Goal: Information Seeking & Learning: Find specific fact

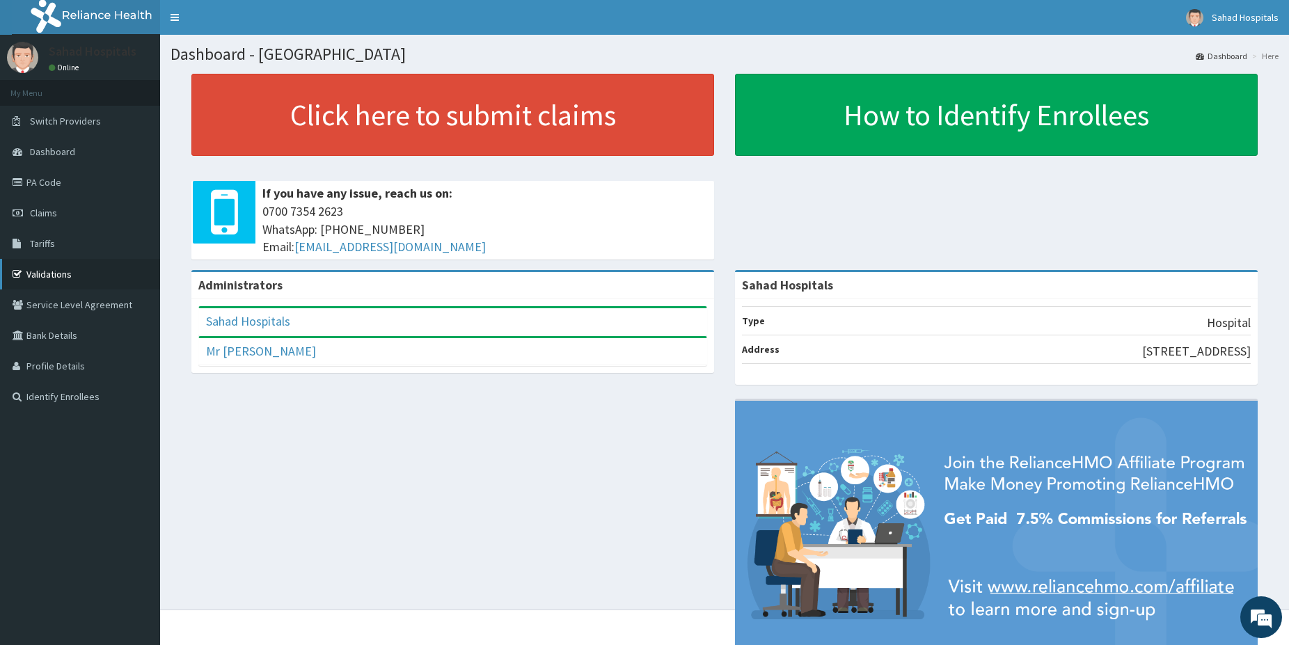
click at [64, 274] on link "Validations" at bounding box center [80, 274] width 160 height 31
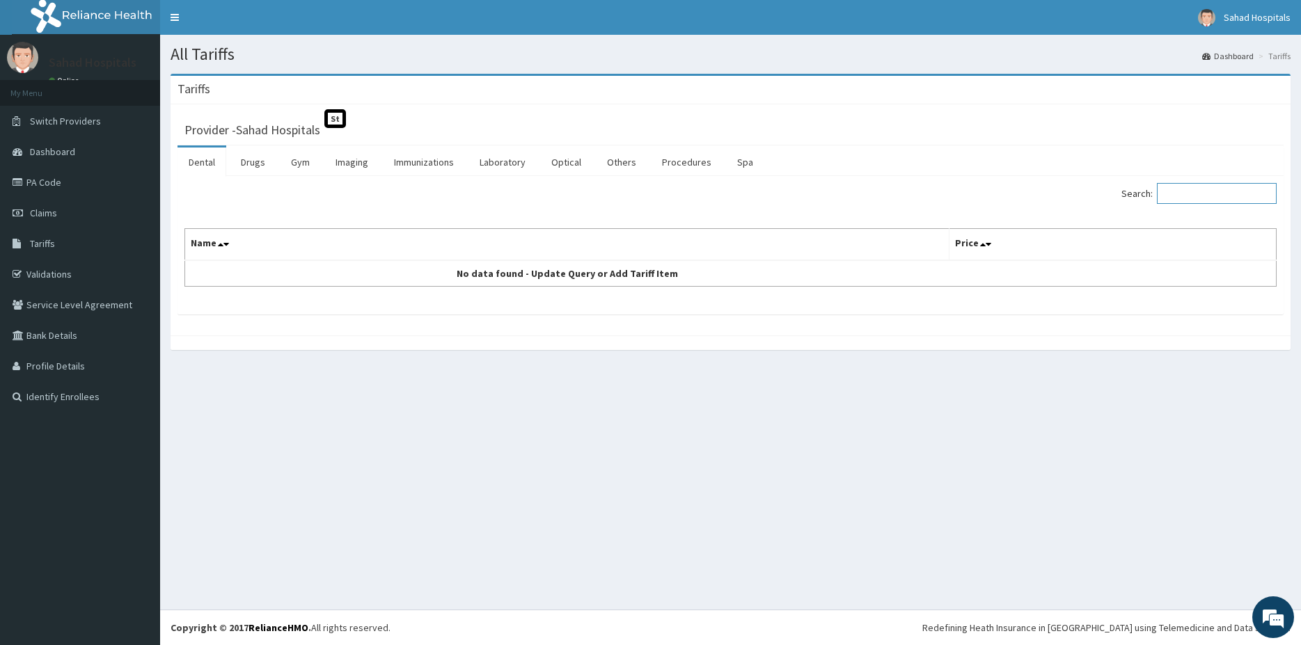
click at [1209, 192] on input "Search:" at bounding box center [1217, 193] width 120 height 21
click at [684, 161] on link "Procedures" at bounding box center [687, 162] width 72 height 29
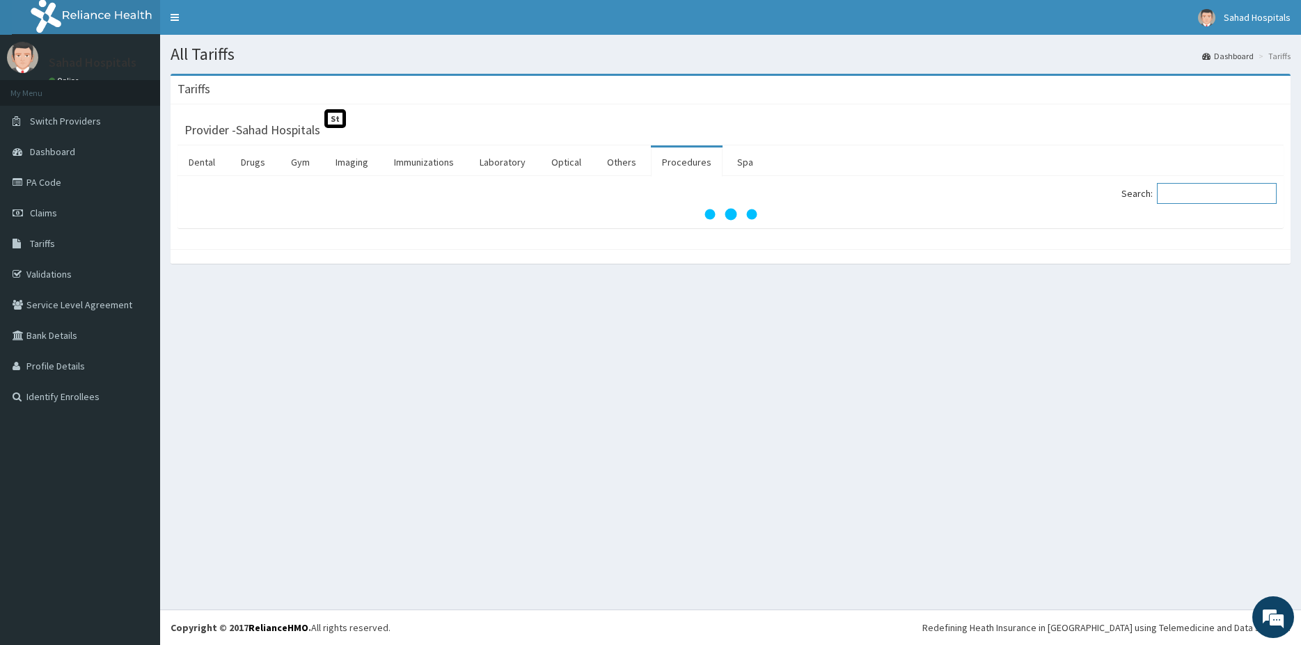
click at [1179, 205] on div "Search:" at bounding box center [1009, 195] width 536 height 24
type input "N"
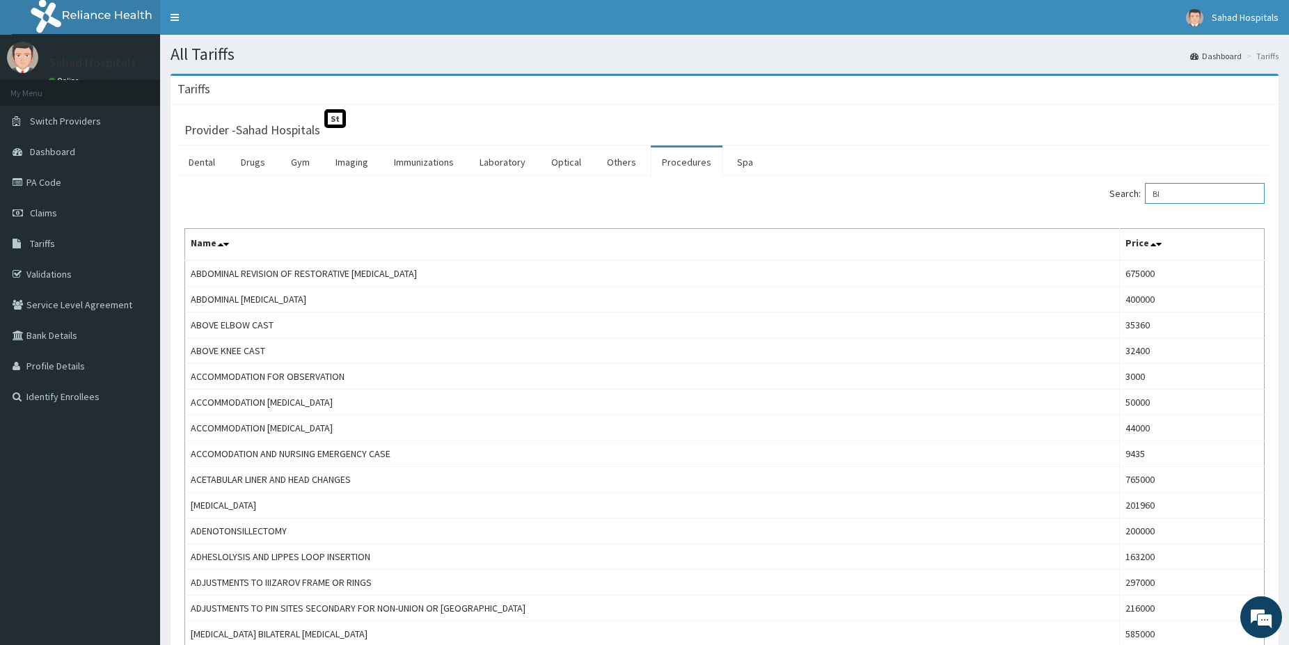
type input "B"
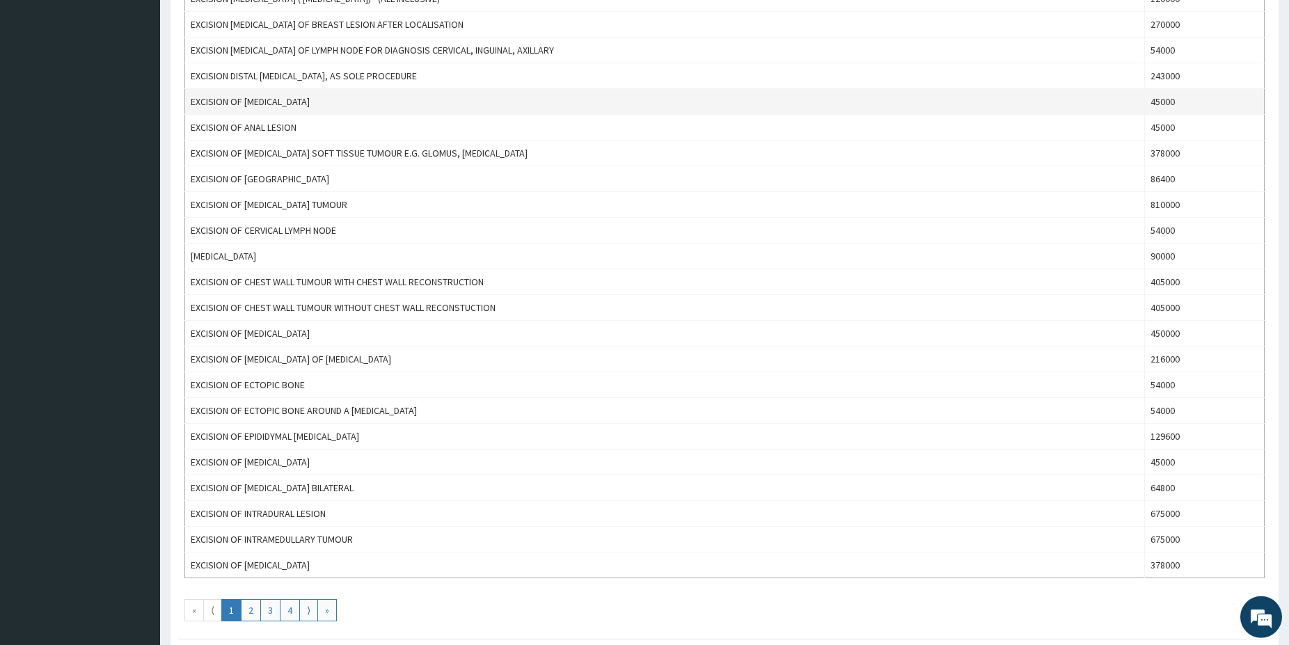
scroll to position [994, 0]
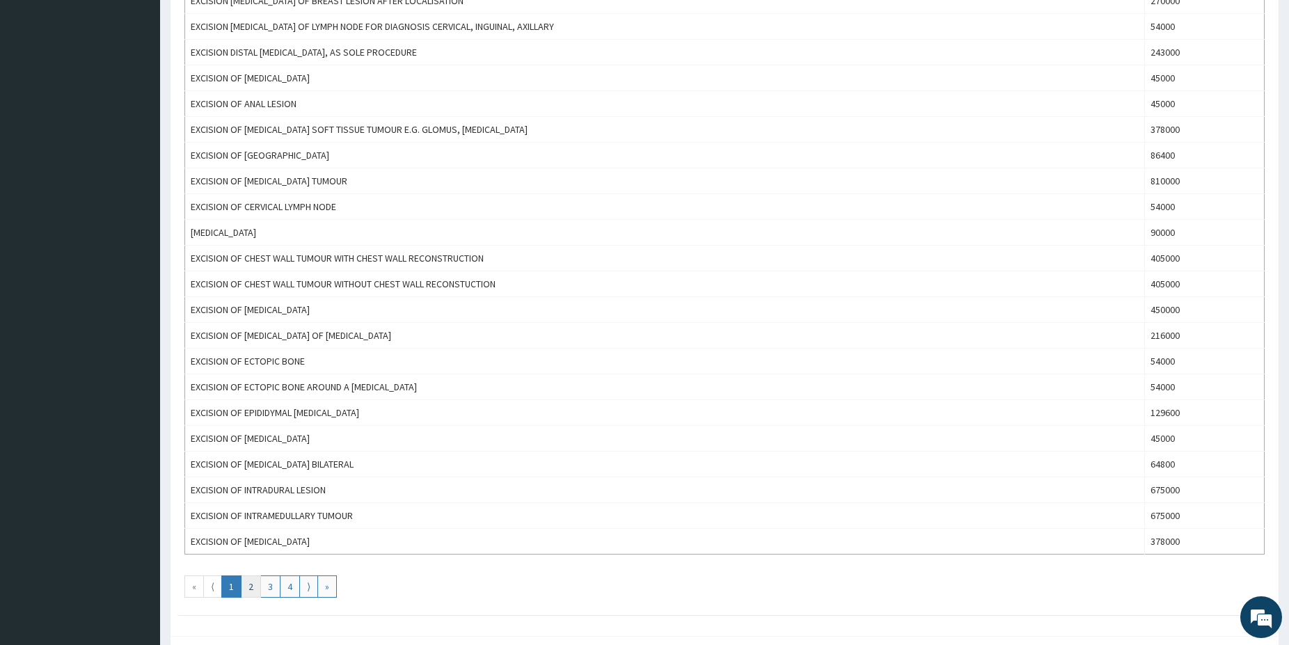
click at [254, 582] on link "2" at bounding box center [251, 587] width 20 height 22
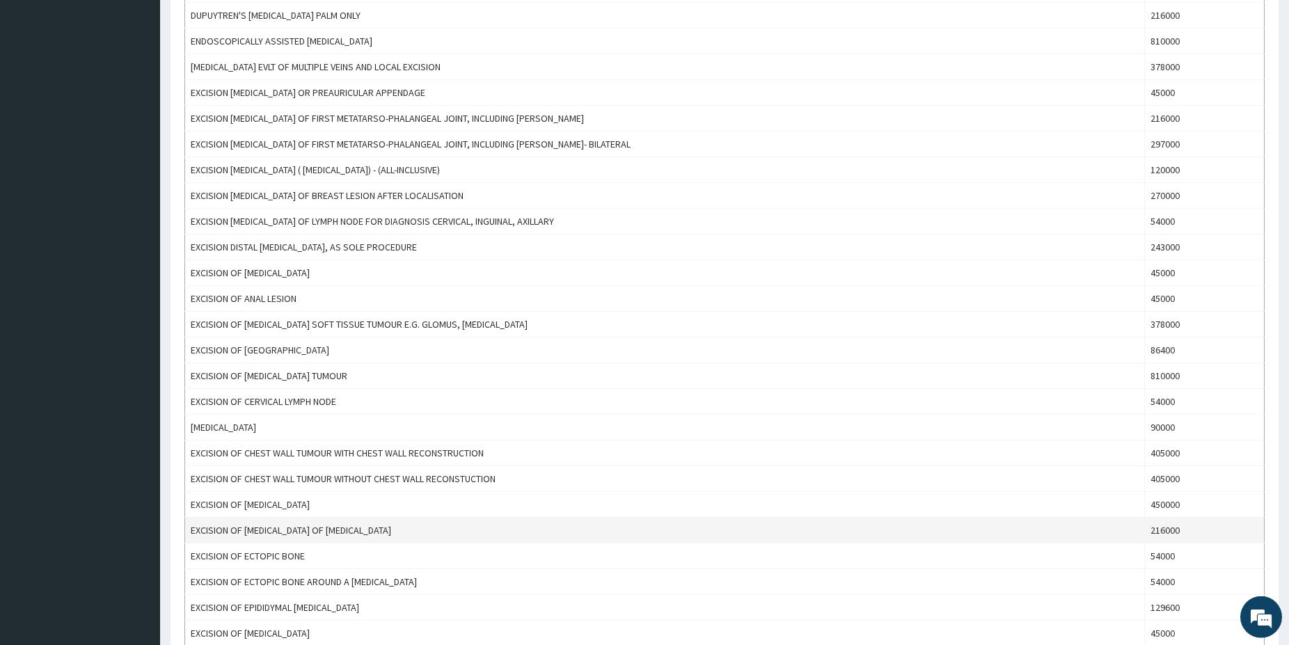
scroll to position [776, 0]
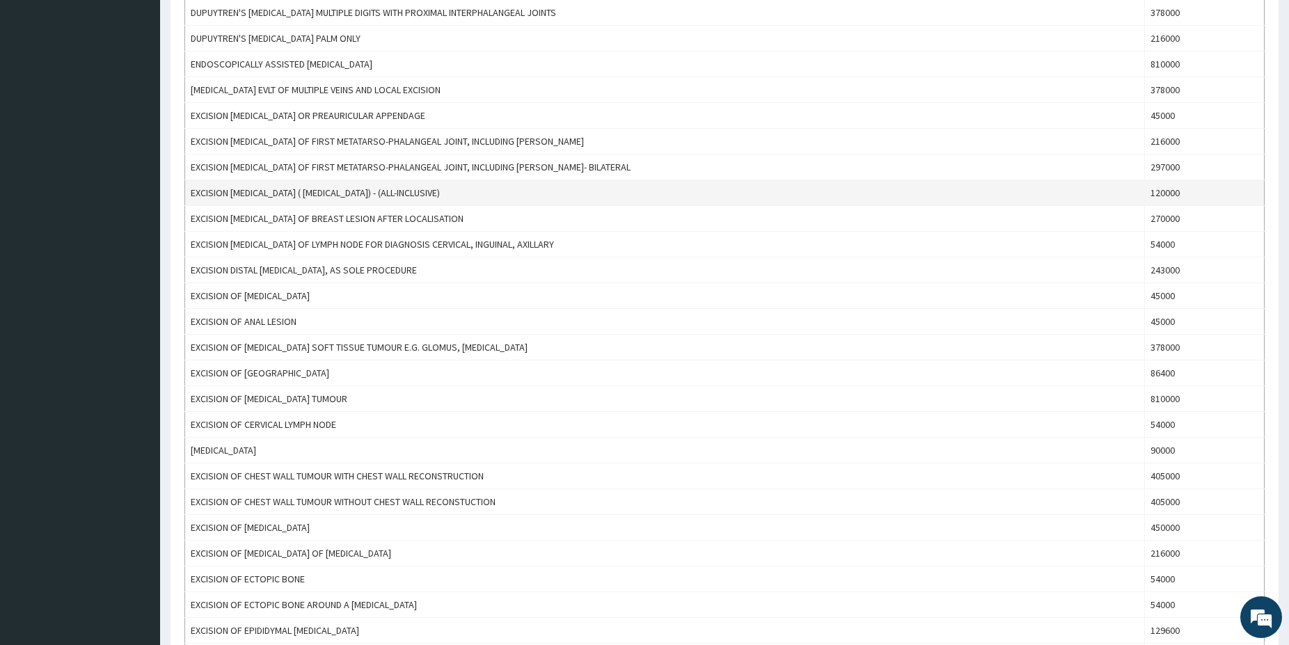
click at [198, 193] on td "EXCISION [MEDICAL_DATA] ( [MEDICAL_DATA]) - (ALL-INCLUSIVE)" at bounding box center [665, 193] width 960 height 26
drag, startPoint x: 192, startPoint y: 189, endPoint x: 405, endPoint y: 194, distance: 213.0
click at [405, 194] on td "EXCISION [MEDICAL_DATA] ( [MEDICAL_DATA]) - (ALL-INCLUSIVE)" at bounding box center [665, 193] width 960 height 26
copy td "EXCISION [MEDICAL_DATA] ( [MEDICAL_DATA]) - (ALL-INCLUSIVE)"
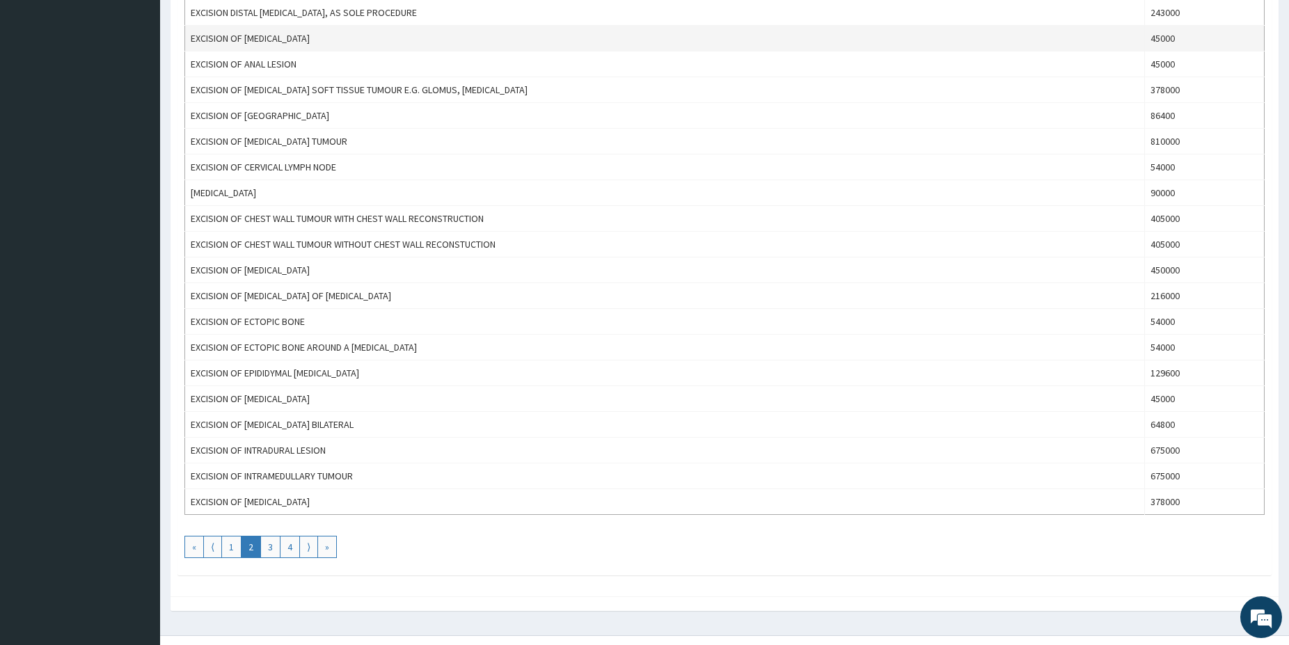
scroll to position [1060, 0]
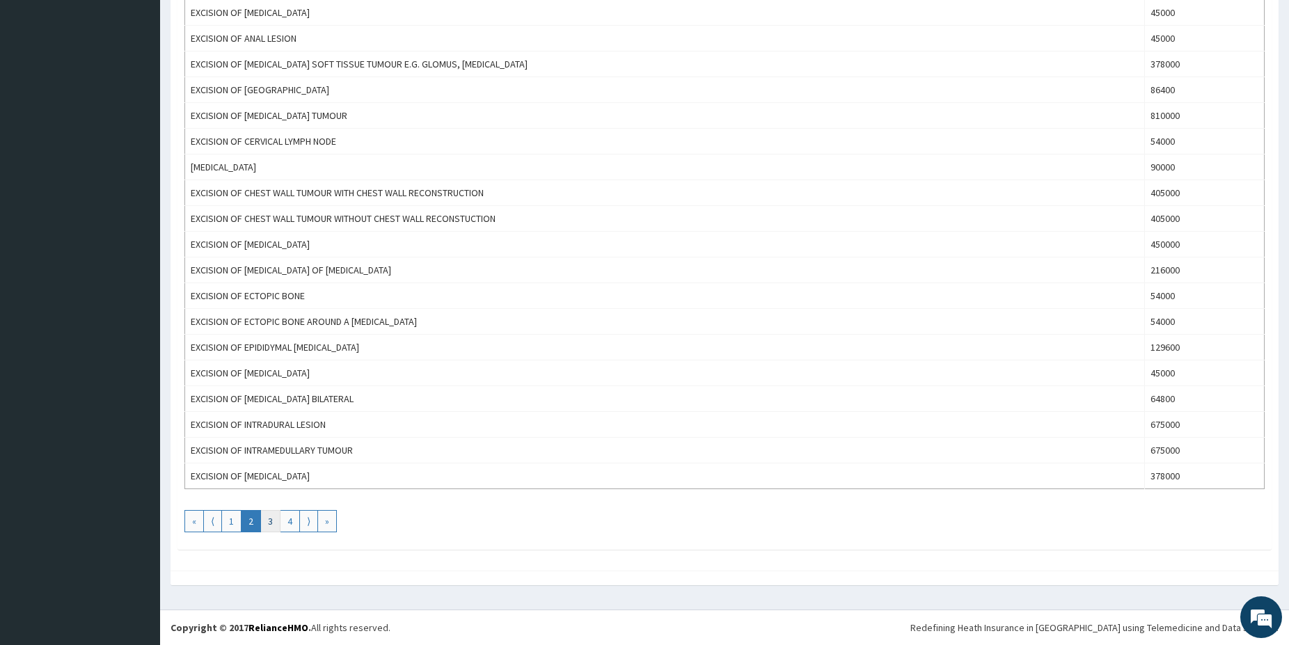
click at [268, 524] on link "3" at bounding box center [270, 521] width 20 height 22
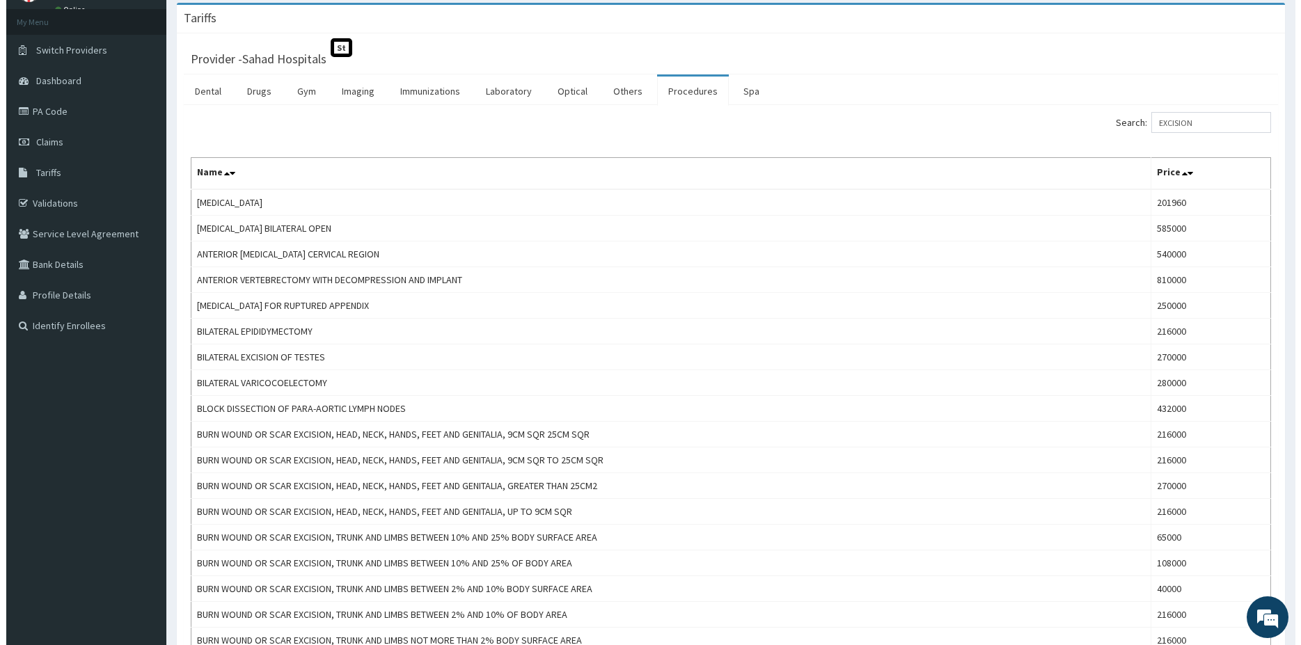
scroll to position [0, 0]
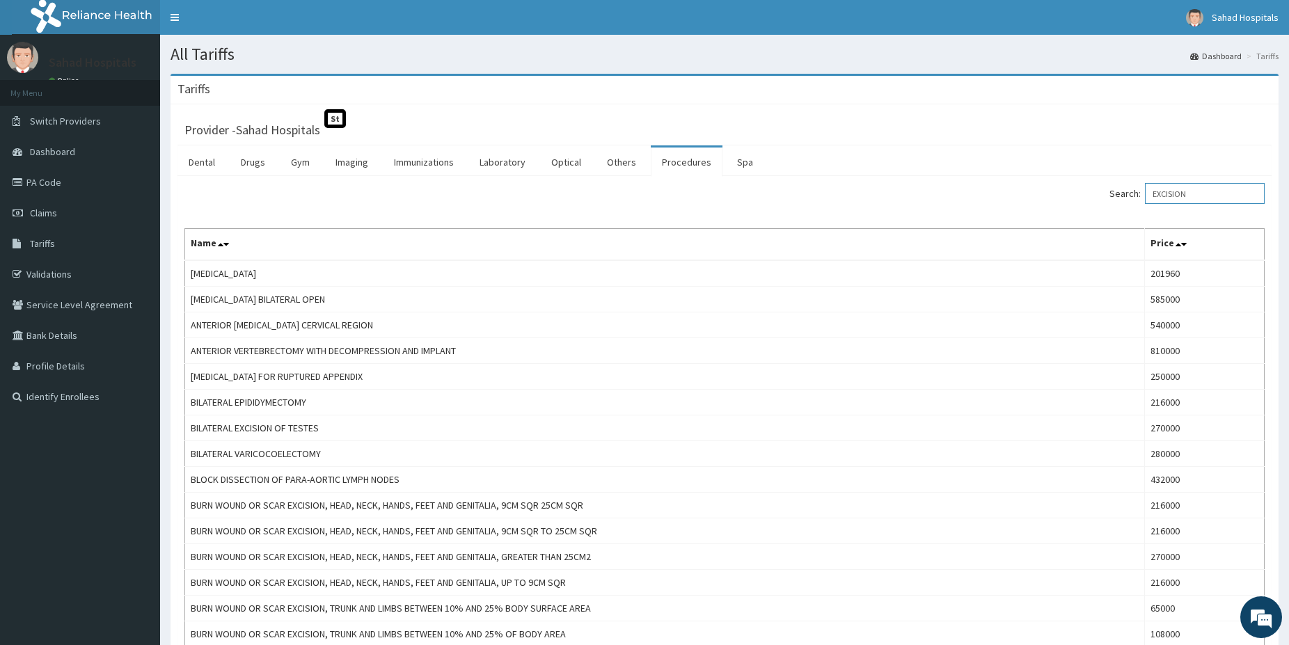
click at [1219, 194] on input "EXCISION" at bounding box center [1205, 193] width 120 height 21
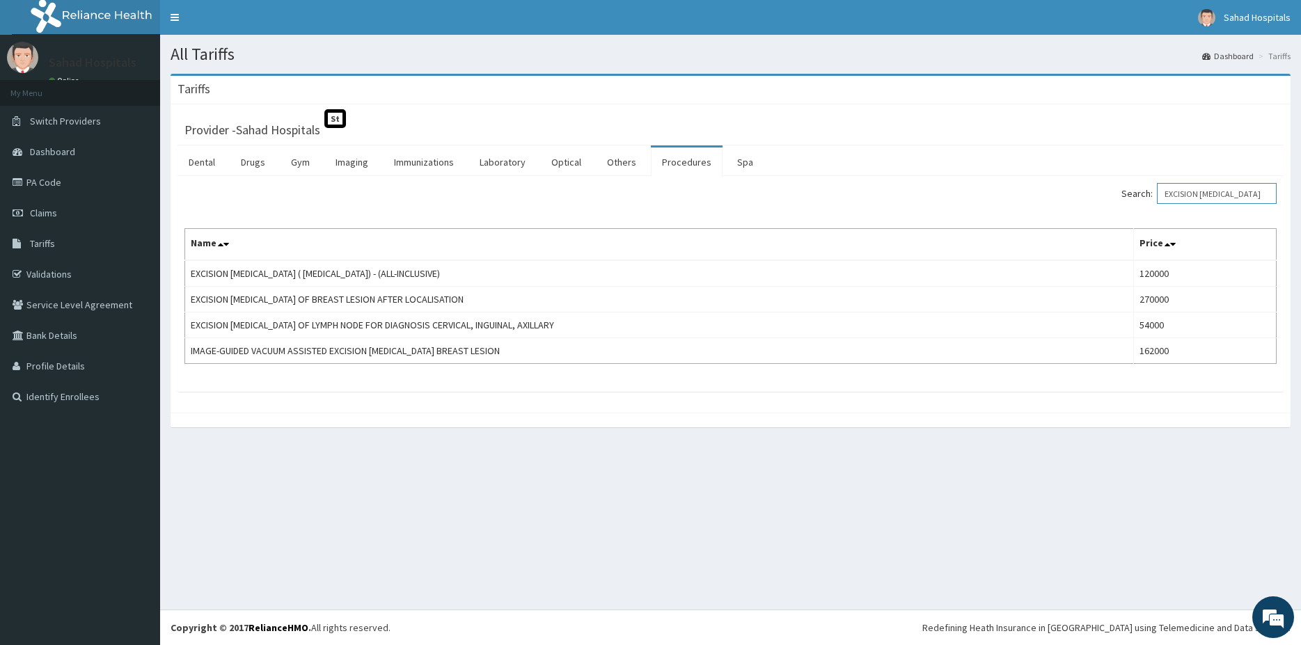
type input "EXCISION BIOPSY"
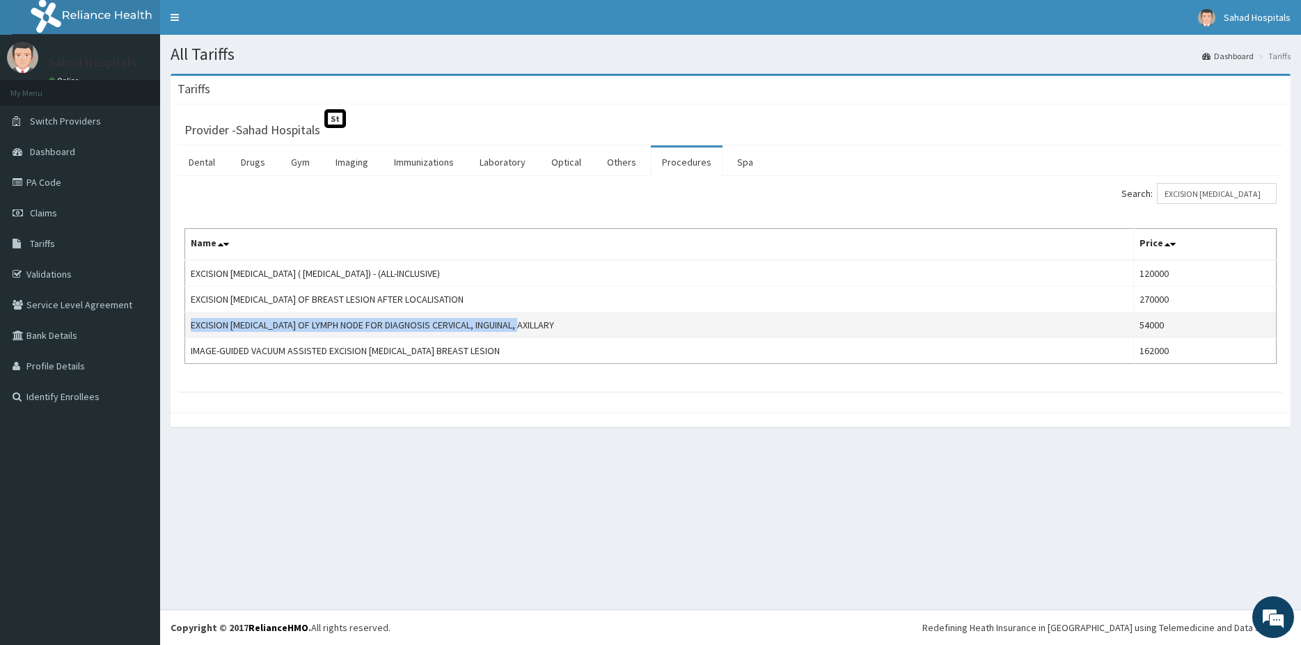
drag, startPoint x: 190, startPoint y: 325, endPoint x: 526, endPoint y: 327, distance: 336.2
click at [526, 327] on td "EXCISION BIOPSY OF LYMPH NODE FOR DIAGNOSIS CERVICAL, INGUINAL, AXILLARY" at bounding box center [659, 326] width 949 height 26
copy td "EXCISION BIOPSY OF LYMPH NODE FOR DIAGNOSIS CERVICAL, INGUINAL, AXILLARY"
